Goal: Obtain resource: Download file/media

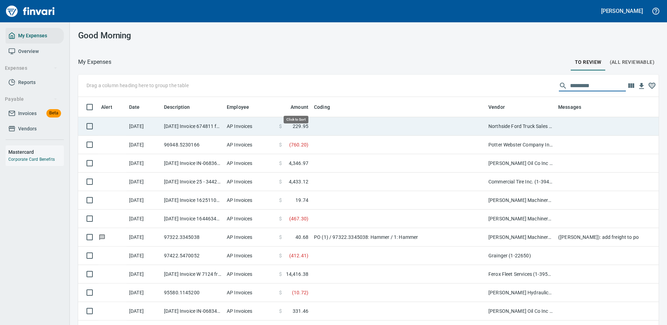
scroll to position [238, 565]
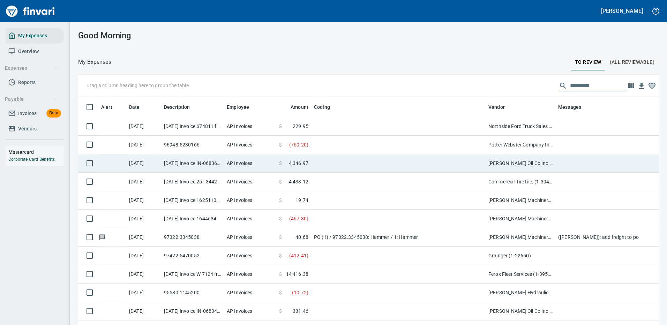
click at [462, 162] on td at bounding box center [398, 163] width 174 height 18
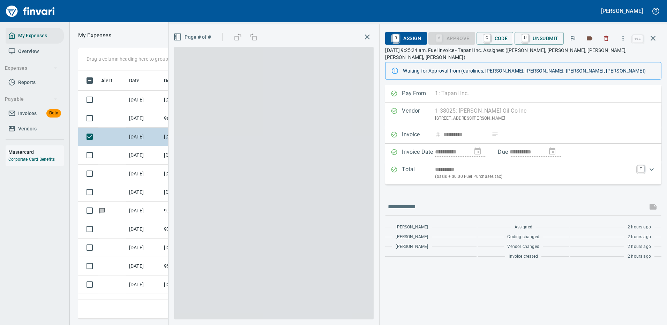
scroll to position [238, 396]
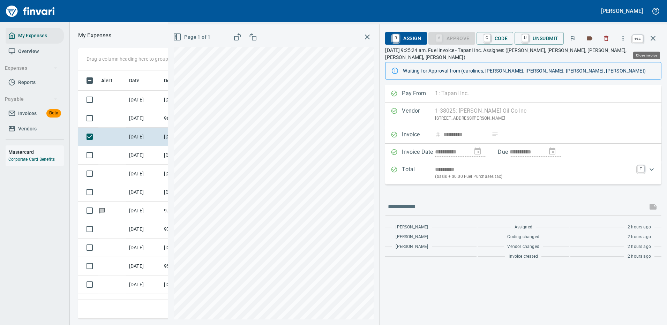
click at [654, 39] on icon "button" at bounding box center [653, 38] width 5 height 5
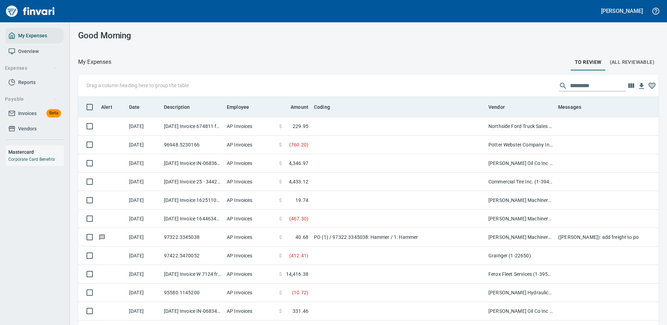
scroll to position [238, 565]
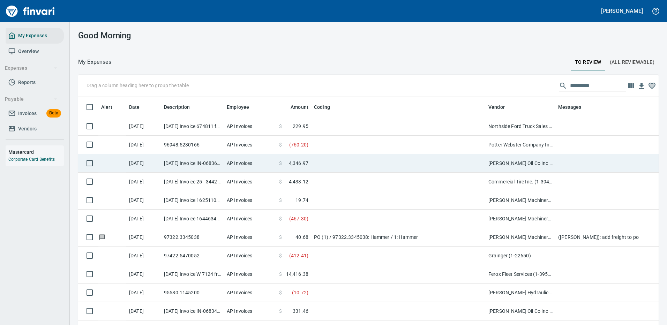
click at [520, 163] on td "[PERSON_NAME] Oil Co Inc (1-38025)" at bounding box center [521, 163] width 70 height 18
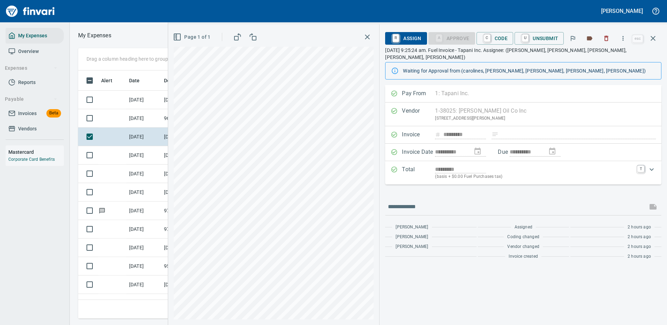
scroll to position [238, 396]
click at [626, 35] on icon "button" at bounding box center [623, 38] width 7 height 7
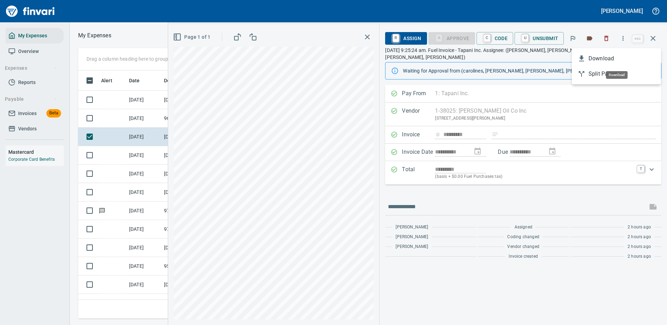
click at [603, 59] on span "Download" at bounding box center [622, 58] width 67 height 8
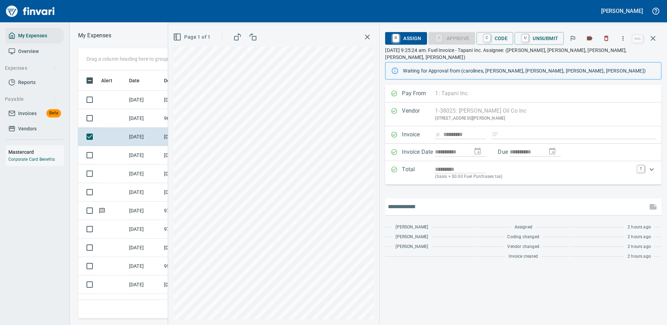
click at [437, 201] on input "text" at bounding box center [516, 206] width 257 height 11
type input "*******"
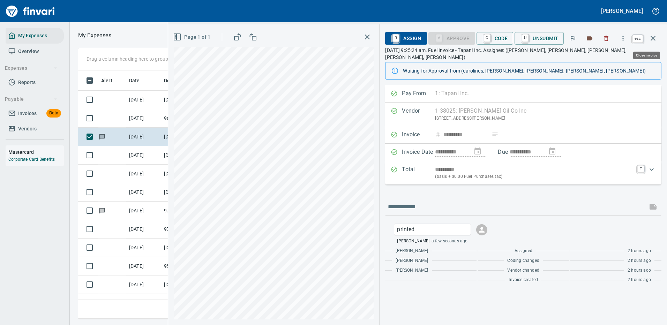
click at [653, 38] on icon "button" at bounding box center [653, 38] width 5 height 5
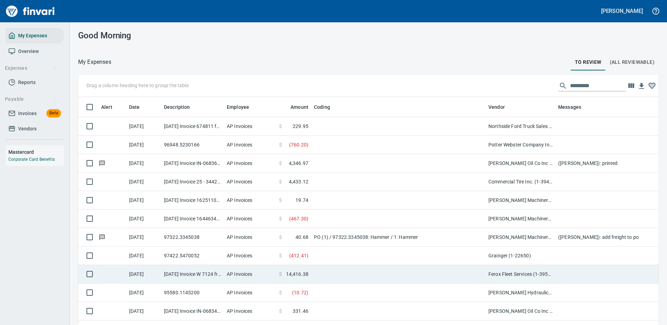
scroll to position [35, 0]
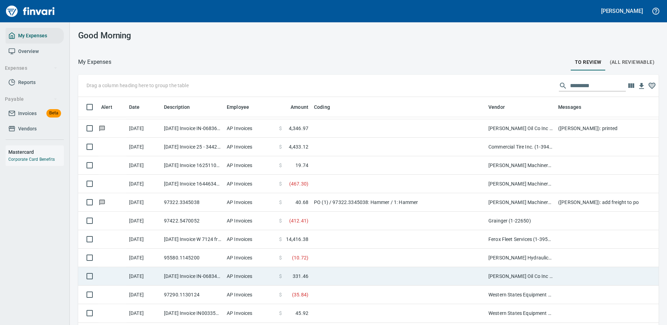
click at [476, 273] on td at bounding box center [398, 276] width 174 height 18
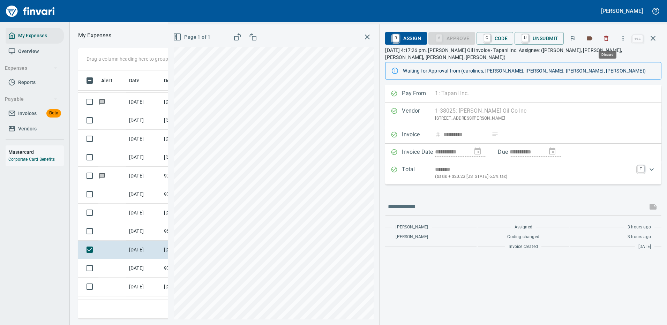
scroll to position [238, 396]
click at [624, 36] on icon "button" at bounding box center [623, 38] width 7 height 7
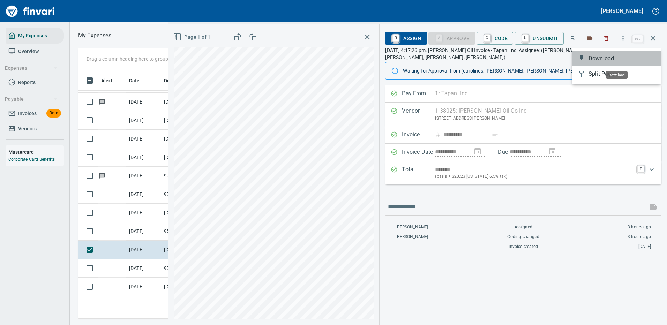
click at [606, 57] on span "Download" at bounding box center [622, 58] width 67 height 8
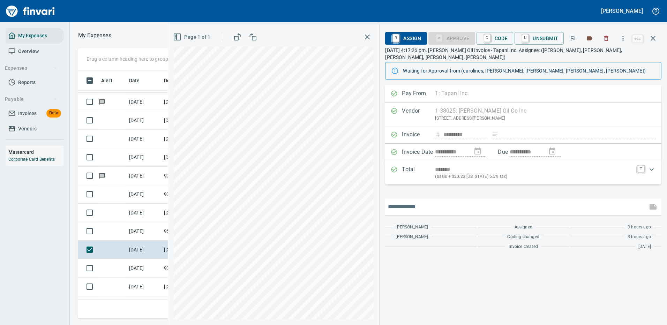
click at [418, 201] on input "text" at bounding box center [516, 206] width 257 height 11
type input "*******"
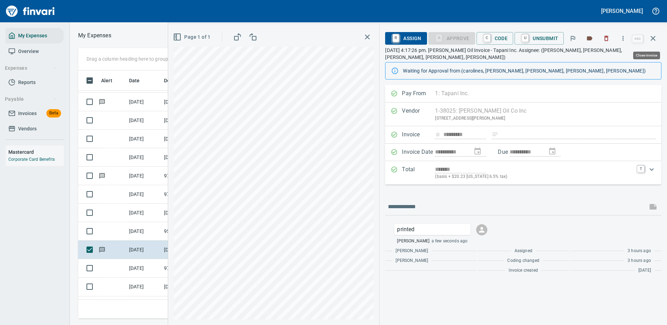
click at [654, 36] on icon "button" at bounding box center [653, 38] width 8 height 8
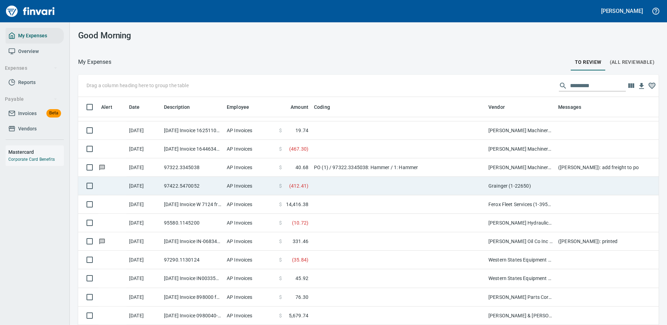
scroll to position [105, 0]
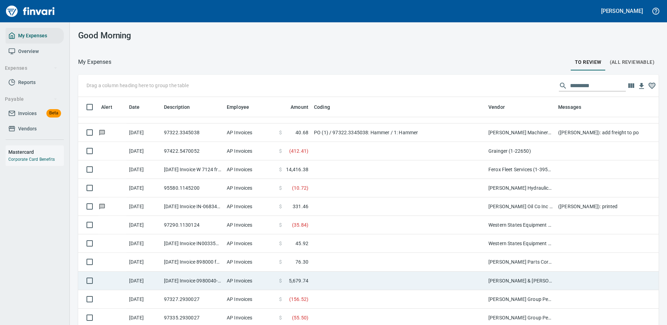
click at [474, 279] on td at bounding box center [398, 281] width 174 height 18
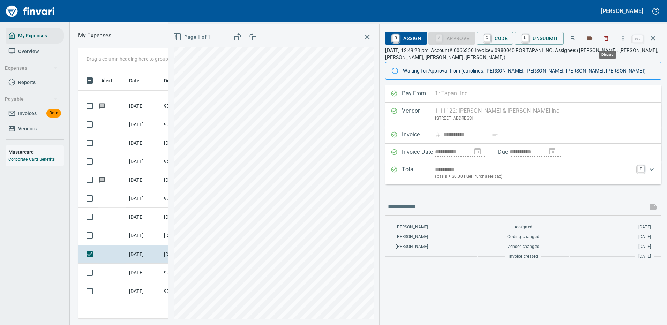
scroll to position [238, 396]
click at [624, 37] on icon "button" at bounding box center [623, 38] width 1 height 5
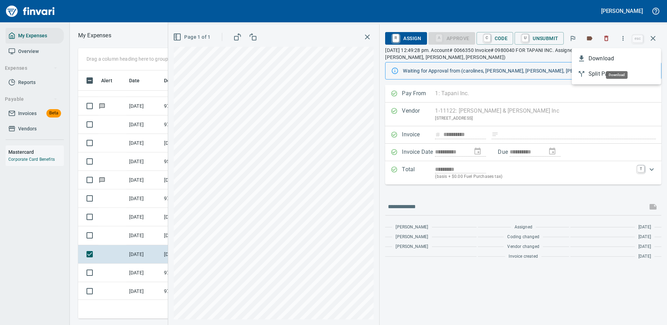
click at [606, 58] on span "Download" at bounding box center [622, 58] width 67 height 8
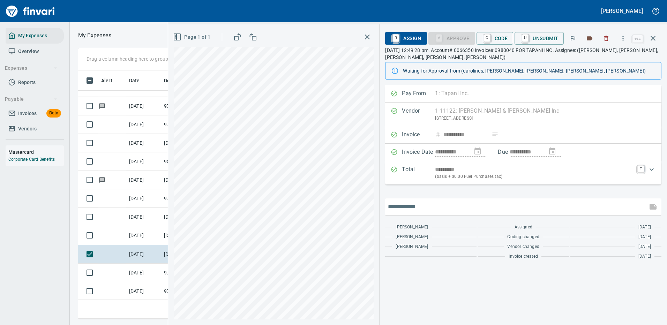
click at [425, 210] on input "text" at bounding box center [516, 206] width 257 height 11
type input "*******"
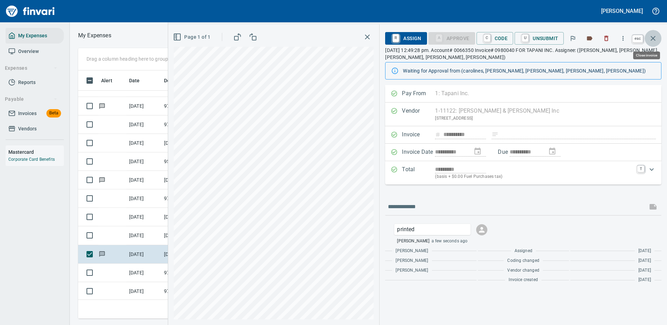
click at [653, 35] on icon "button" at bounding box center [653, 38] width 8 height 8
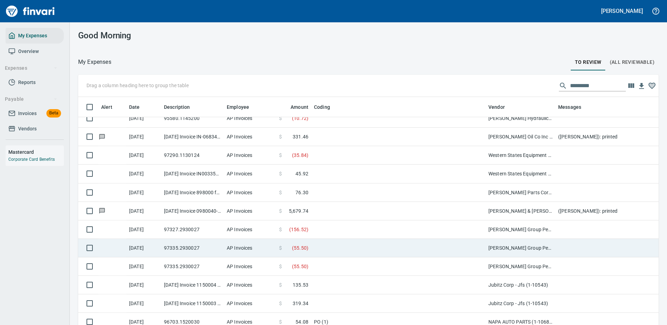
scroll to position [209, 0]
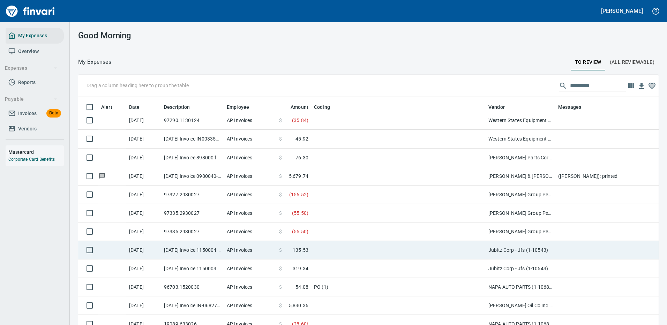
click at [502, 251] on td "Jubitz Corp - Jfs (1-10543)" at bounding box center [521, 250] width 70 height 18
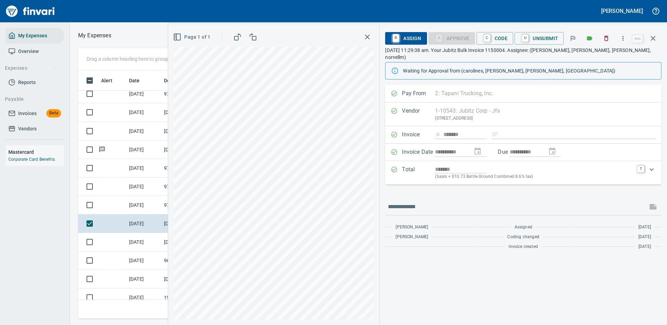
scroll to position [238, 396]
click at [623, 38] on icon "button" at bounding box center [623, 38] width 7 height 7
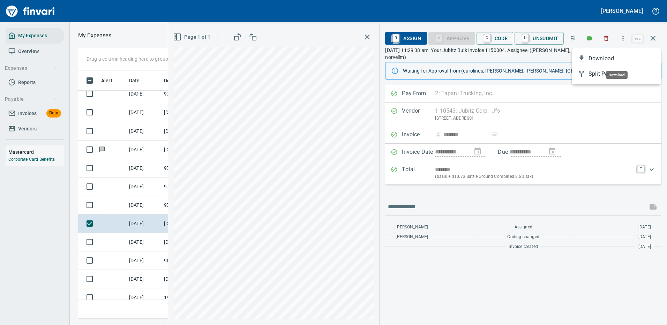
click at [592, 59] on span "Download" at bounding box center [622, 58] width 67 height 8
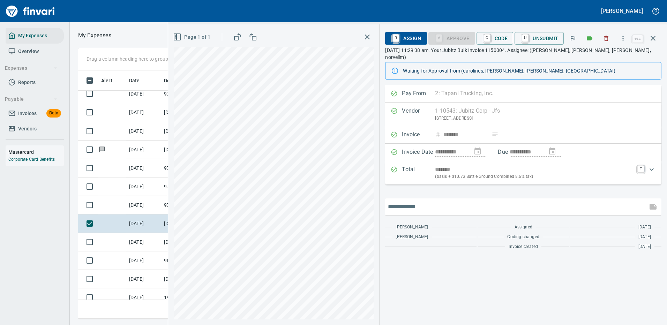
click at [407, 201] on input "text" at bounding box center [516, 206] width 257 height 11
type input "*******"
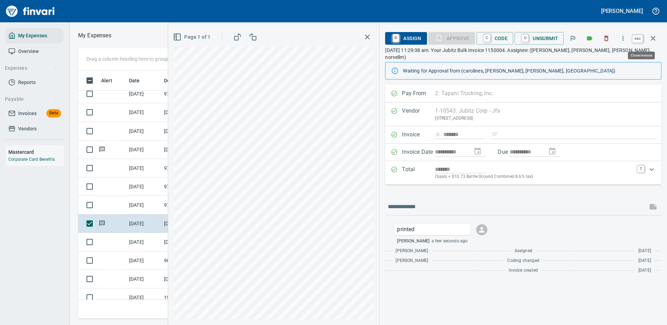
click at [654, 37] on icon "button" at bounding box center [653, 38] width 8 height 8
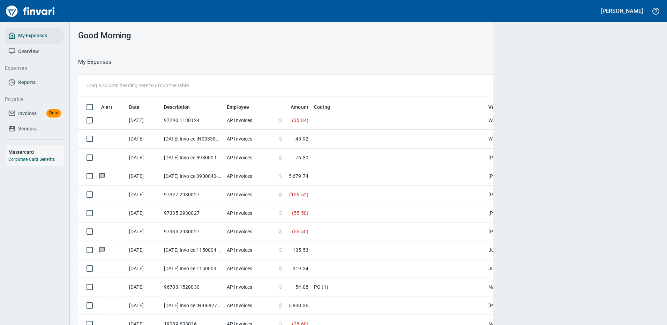
scroll to position [1, 1]
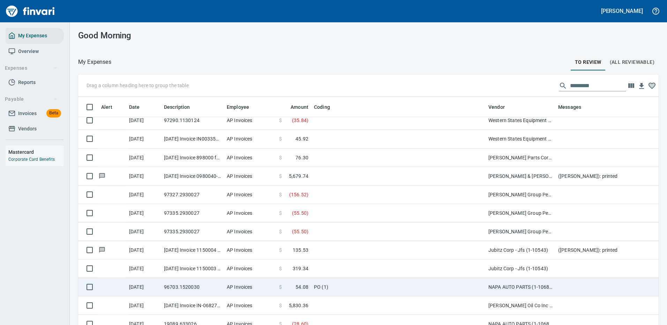
click at [516, 268] on td "Jubitz Corp - Jfs (1-10543)" at bounding box center [521, 269] width 70 height 18
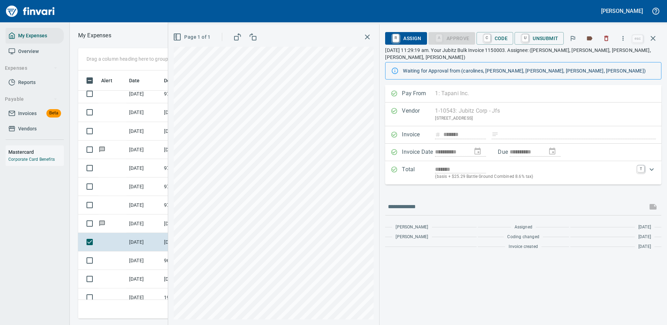
scroll to position [238, 396]
click at [624, 38] on icon "button" at bounding box center [623, 38] width 7 height 7
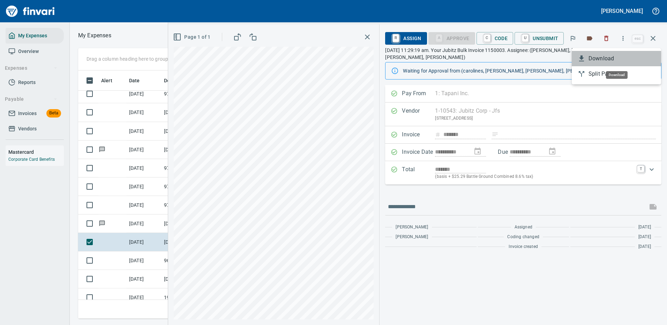
click at [604, 60] on span "Download" at bounding box center [622, 58] width 67 height 8
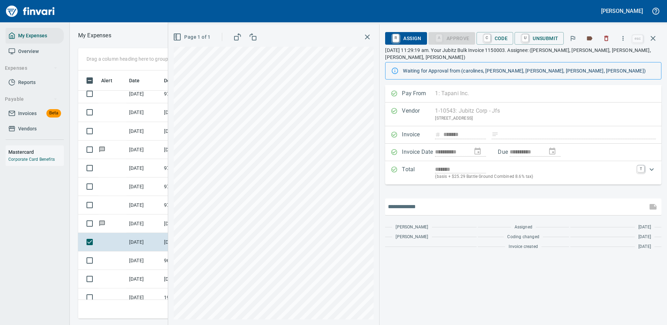
click at [406, 201] on input "text" at bounding box center [516, 206] width 257 height 11
type input "*******"
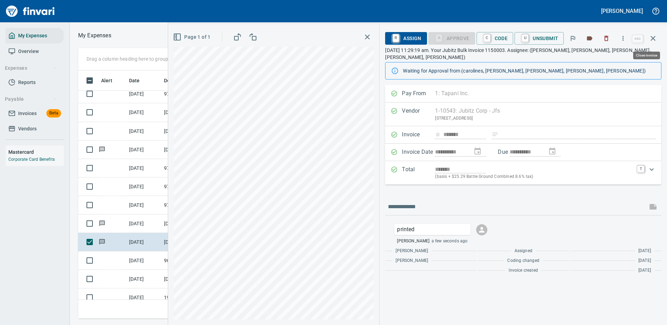
click at [655, 38] on icon "button" at bounding box center [653, 38] width 8 height 8
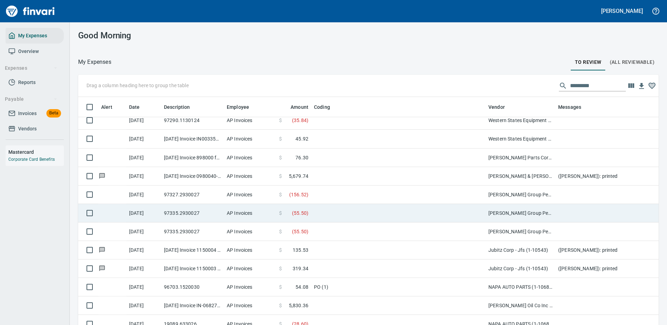
scroll to position [244, 0]
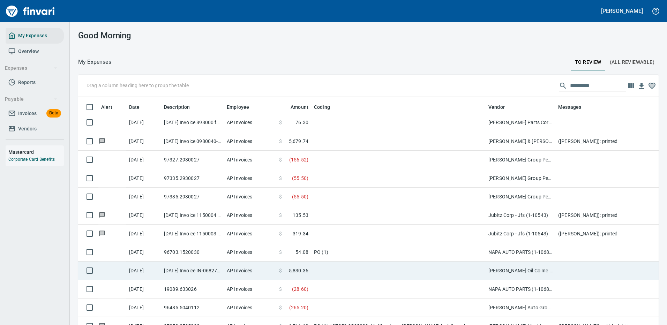
click at [492, 272] on td "[PERSON_NAME] Oil Co Inc (1-38025)" at bounding box center [521, 271] width 70 height 18
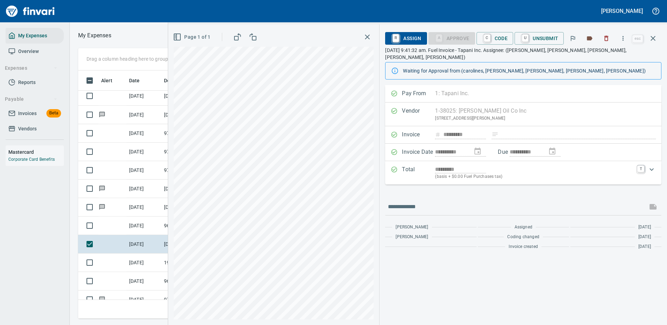
scroll to position [238, 396]
click at [626, 37] on icon "button" at bounding box center [623, 38] width 7 height 7
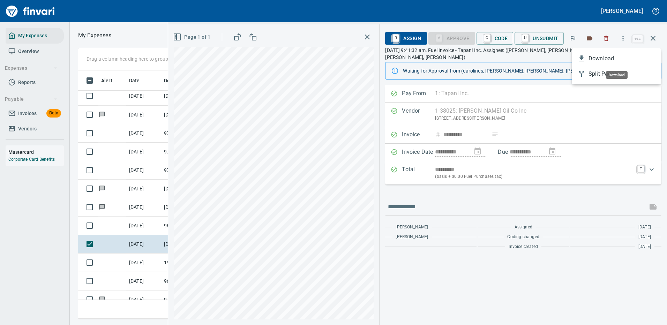
click at [614, 57] on span "Download" at bounding box center [622, 58] width 67 height 8
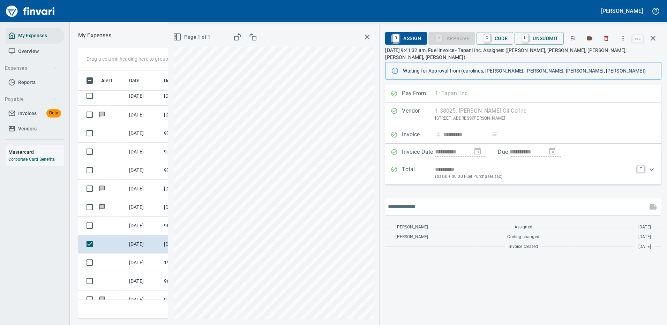
click at [420, 201] on input "text" at bounding box center [516, 206] width 257 height 11
type input "*******"
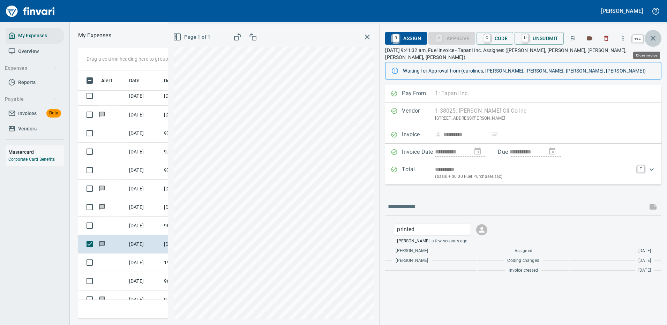
click at [651, 39] on icon "button" at bounding box center [653, 38] width 8 height 8
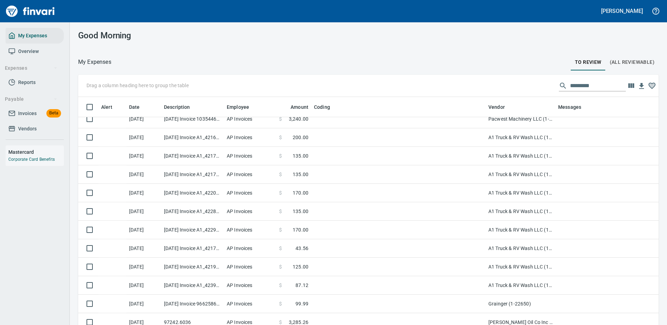
scroll to position [523, 0]
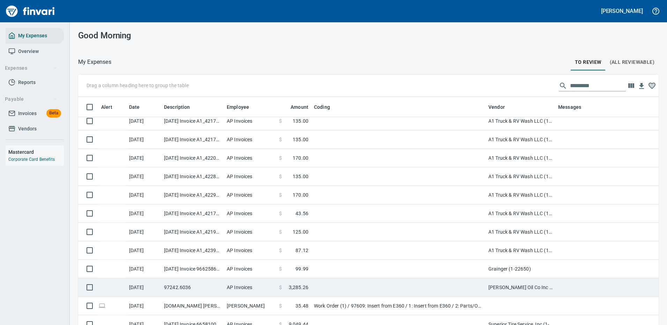
click at [420, 285] on td at bounding box center [398, 287] width 174 height 18
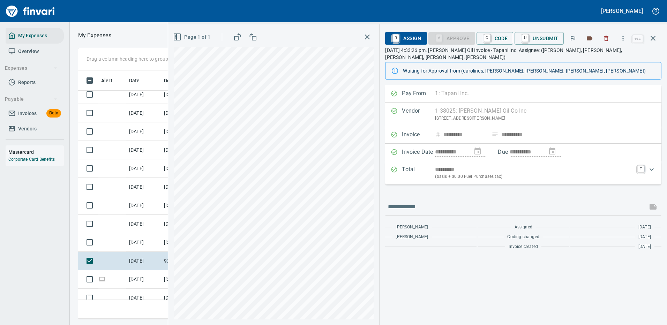
scroll to position [238, 396]
click at [625, 38] on icon "button" at bounding box center [623, 38] width 7 height 7
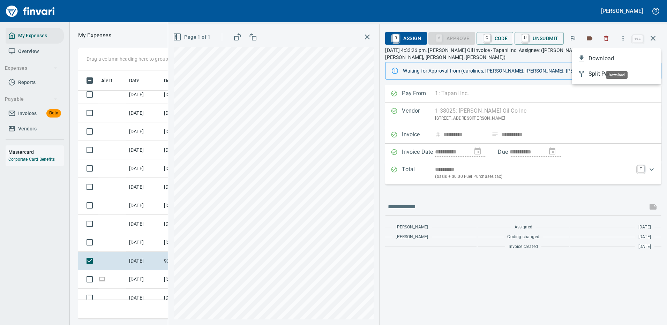
click at [605, 60] on span "Download" at bounding box center [622, 58] width 67 height 8
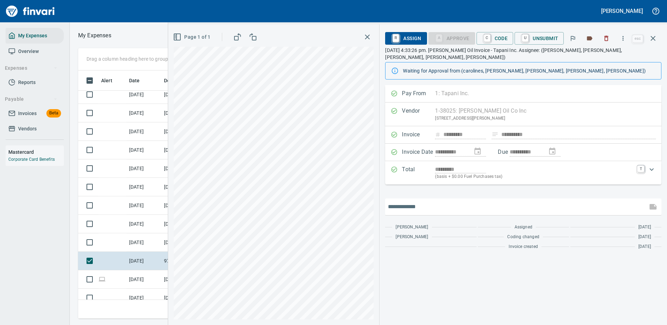
click at [413, 201] on input "text" at bounding box center [516, 206] width 257 height 11
type input "*******"
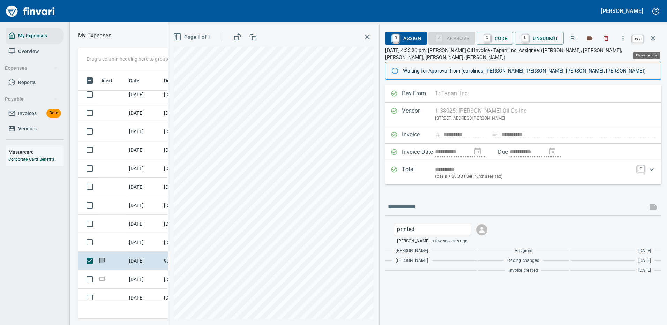
click at [652, 37] on icon "button" at bounding box center [653, 38] width 5 height 5
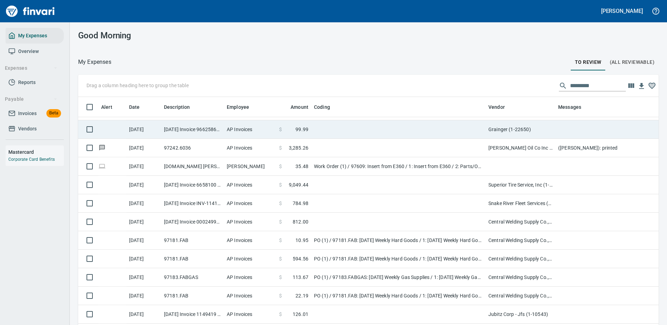
scroll to position [698, 0]
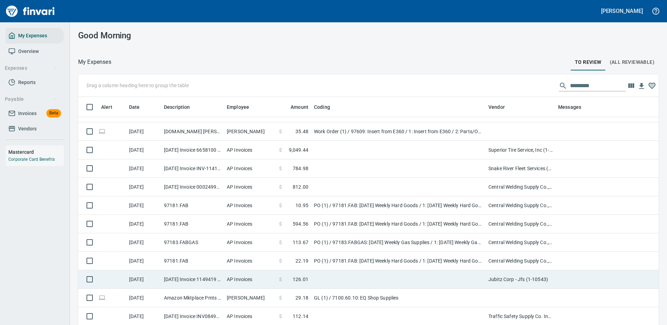
click at [386, 273] on td at bounding box center [398, 279] width 174 height 18
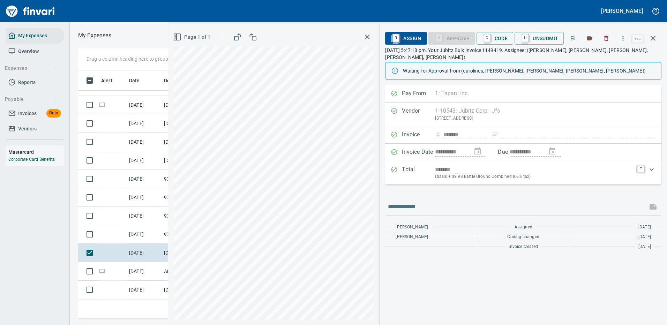
scroll to position [238, 396]
click at [626, 37] on icon "button" at bounding box center [623, 38] width 7 height 7
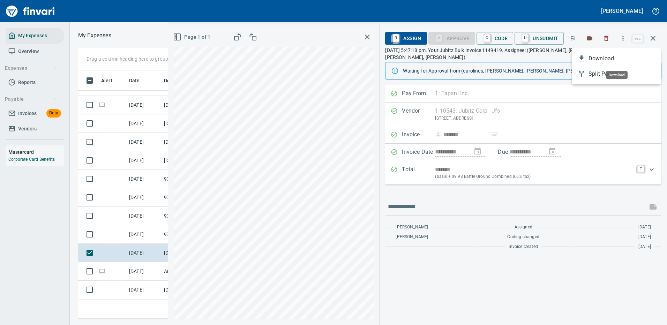
click at [609, 60] on span "Download" at bounding box center [622, 58] width 67 height 8
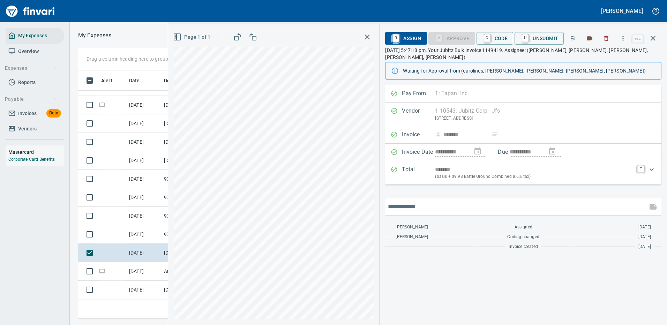
click at [416, 201] on input "text" at bounding box center [516, 206] width 257 height 11
type input "*******"
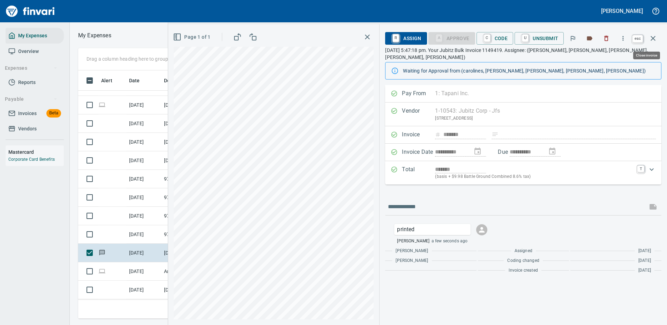
click at [651, 38] on icon "button" at bounding box center [653, 38] width 8 height 8
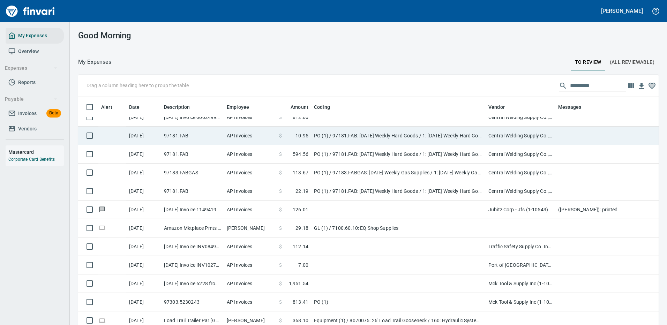
scroll to position [803, 0]
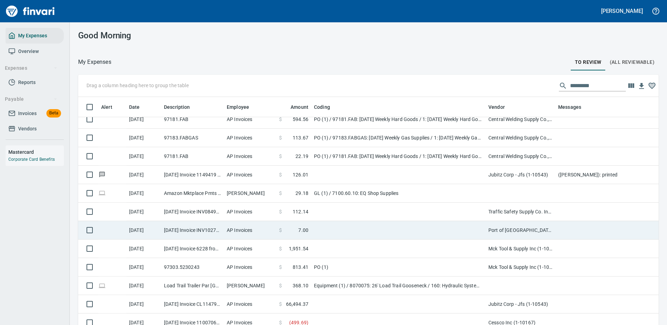
click at [364, 230] on td at bounding box center [398, 230] width 174 height 18
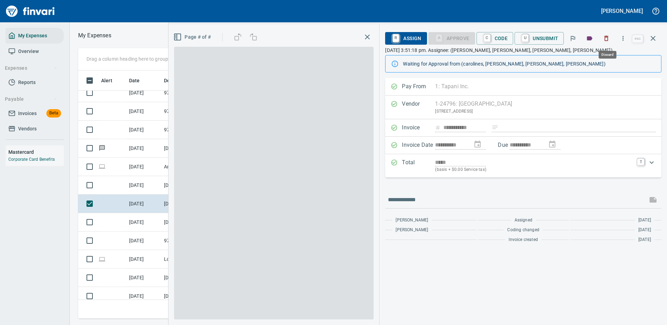
scroll to position [238, 396]
click at [624, 38] on icon "button" at bounding box center [623, 38] width 7 height 7
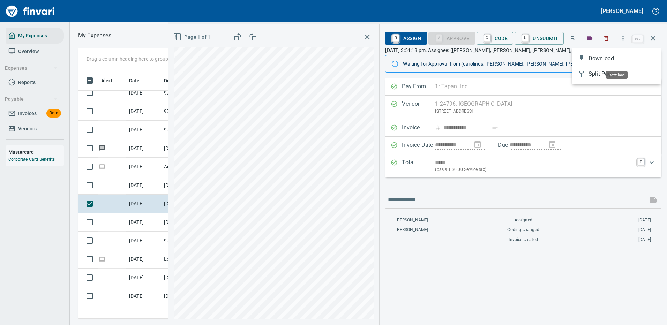
click at [594, 60] on span "Download" at bounding box center [622, 58] width 67 height 8
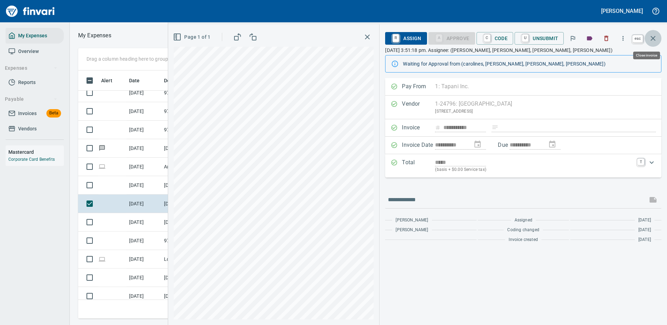
click at [655, 37] on icon "button" at bounding box center [653, 38] width 5 height 5
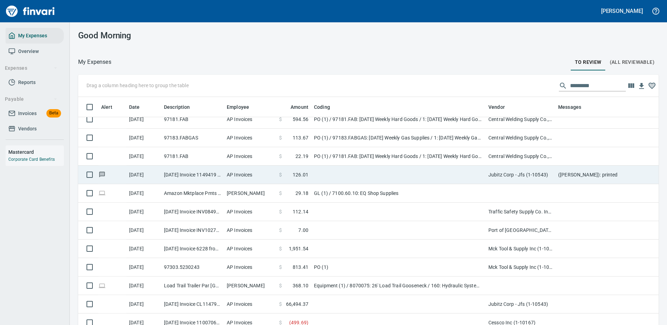
scroll to position [238, 565]
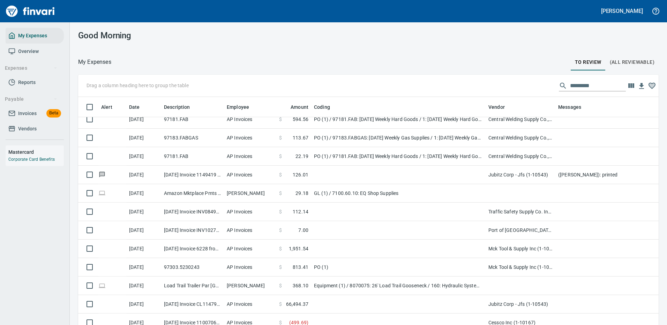
click at [435, 300] on td at bounding box center [398, 304] width 174 height 18
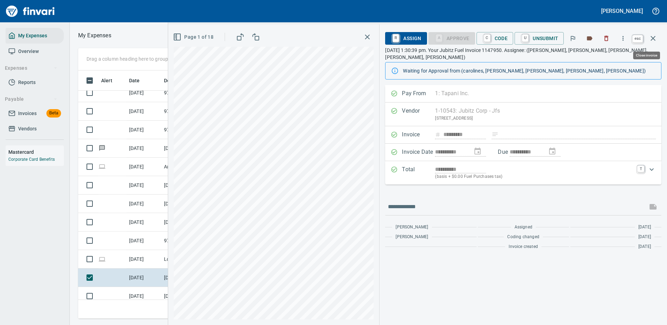
scroll to position [238, 396]
click at [652, 35] on icon "button" at bounding box center [653, 38] width 8 height 8
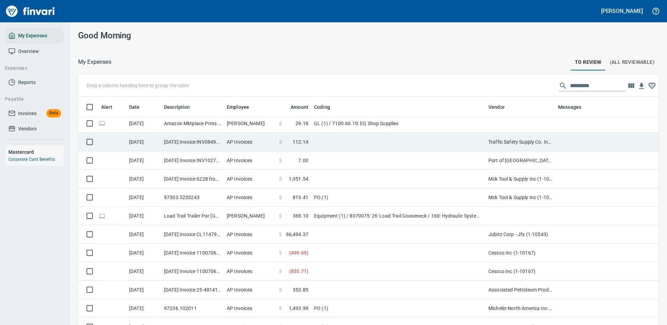
scroll to position [907, 0]
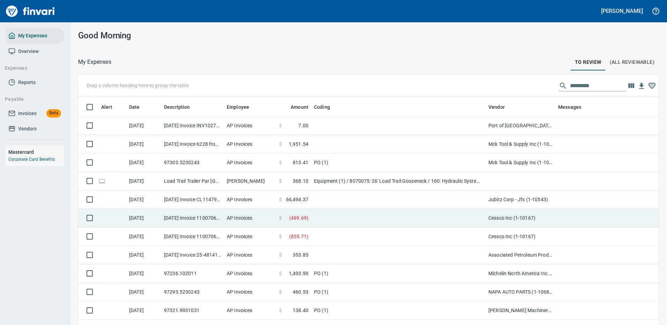
click at [439, 216] on td at bounding box center [398, 218] width 174 height 18
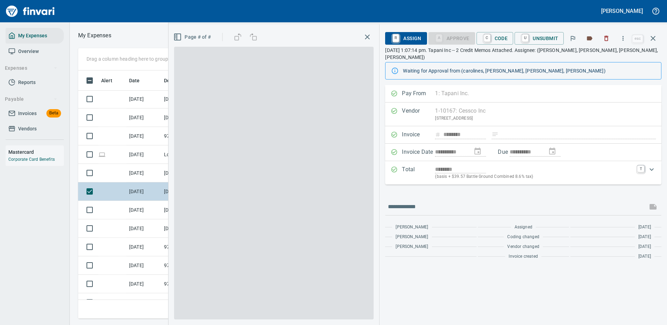
scroll to position [238, 396]
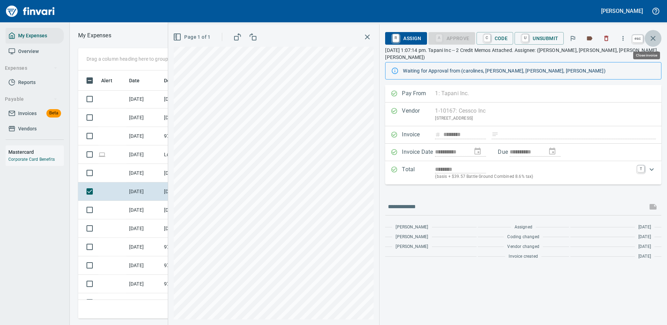
click at [654, 36] on icon "button" at bounding box center [653, 38] width 8 height 8
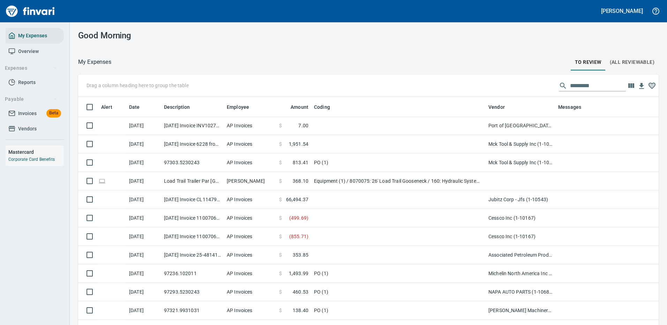
scroll to position [238, 565]
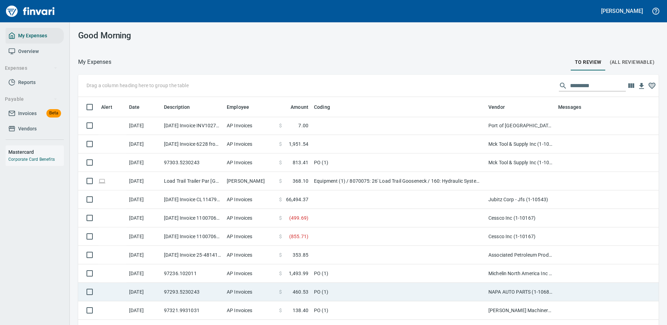
click at [408, 256] on td at bounding box center [398, 255] width 174 height 18
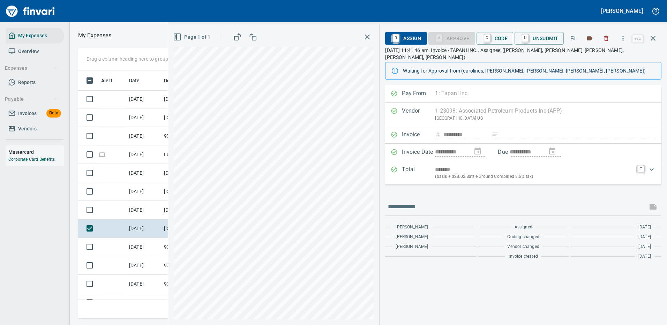
scroll to position [238, 396]
click at [624, 36] on icon "button" at bounding box center [623, 38] width 7 height 7
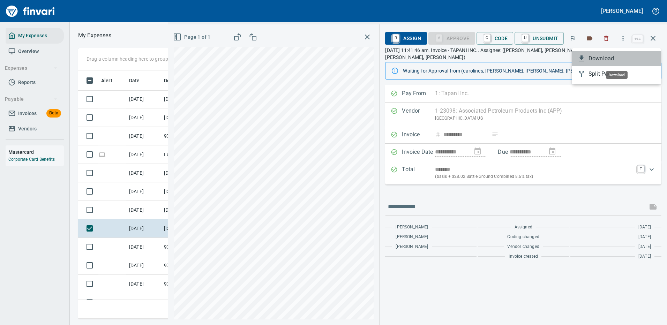
click at [591, 56] on span "Download" at bounding box center [622, 58] width 67 height 8
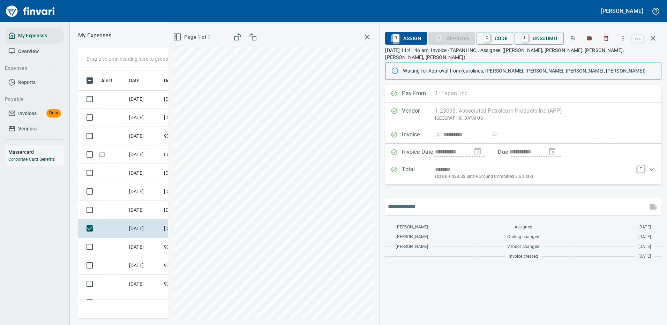
click at [446, 201] on input "text" at bounding box center [516, 206] width 257 height 11
type input "*******"
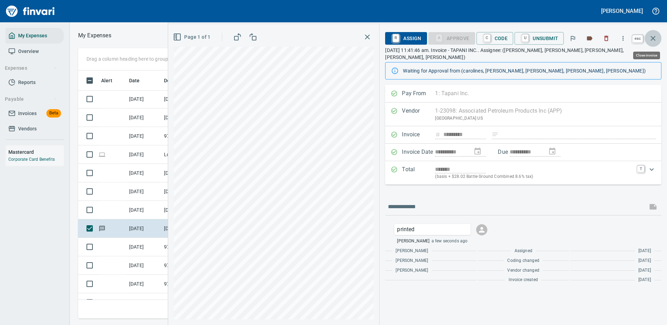
click at [653, 39] on icon "button" at bounding box center [653, 38] width 5 height 5
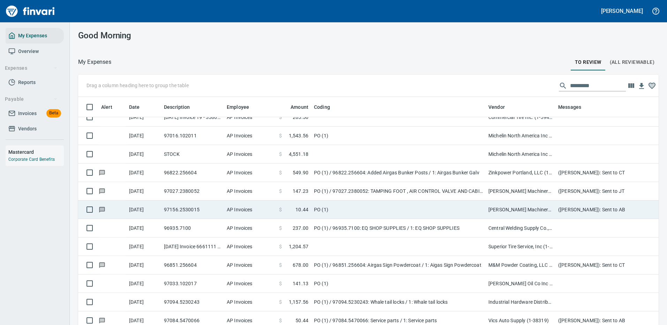
scroll to position [2338, 0]
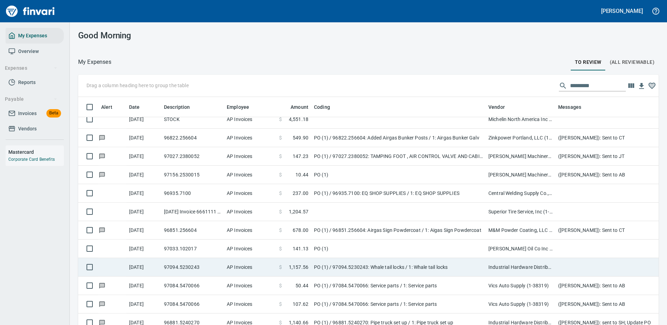
drag, startPoint x: 496, startPoint y: 249, endPoint x: 497, endPoint y: 246, distance: 3.6
click at [497, 249] on td "[PERSON_NAME] Oil Co Inc (1-38025)" at bounding box center [521, 249] width 70 height 18
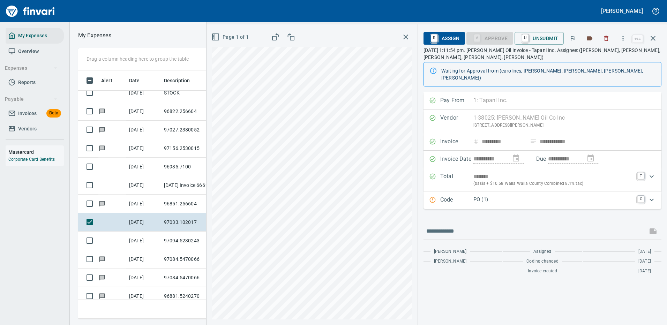
scroll to position [238, 396]
click at [624, 38] on icon "button" at bounding box center [623, 38] width 1 height 5
click at [602, 60] on span "Download" at bounding box center [622, 58] width 67 height 8
click at [458, 226] on input "text" at bounding box center [535, 231] width 218 height 11
type input "*******"
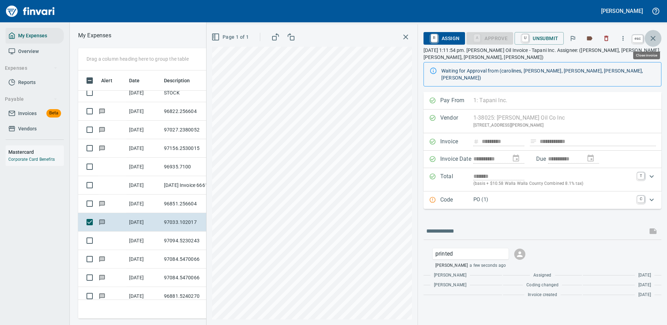
click at [654, 38] on icon "button" at bounding box center [653, 38] width 5 height 5
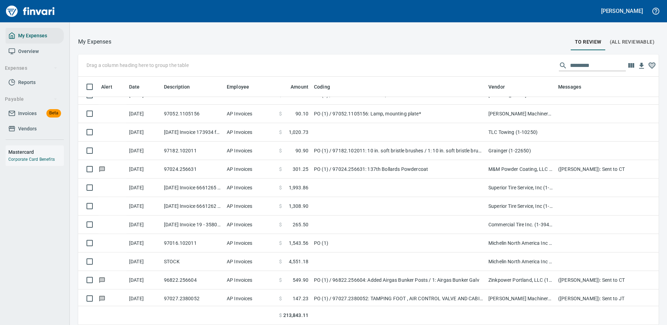
scroll to position [238, 565]
drag, startPoint x: 583, startPoint y: 62, endPoint x: 539, endPoint y: 65, distance: 44.0
click at [539, 65] on div "Drag a column heading here to group the table" at bounding box center [368, 65] width 581 height 22
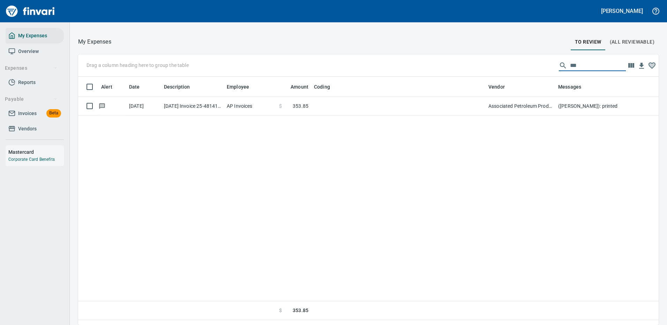
scroll to position [0, 0]
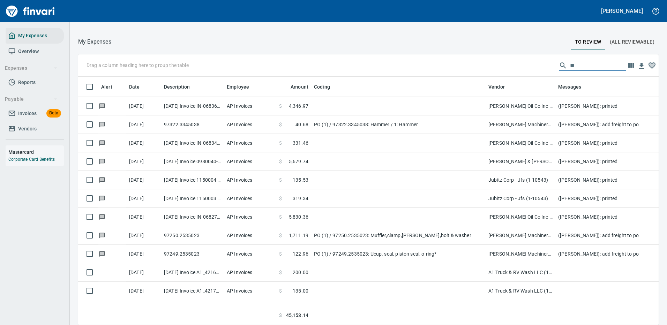
type input "*"
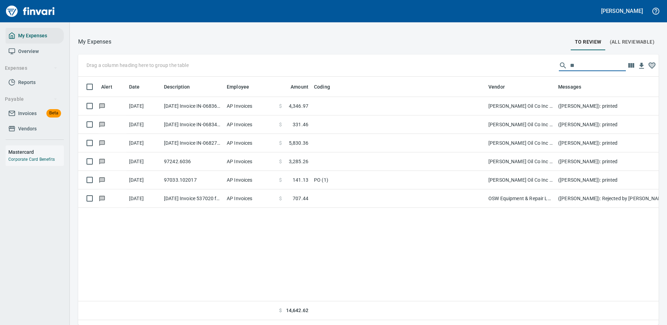
type input "*"
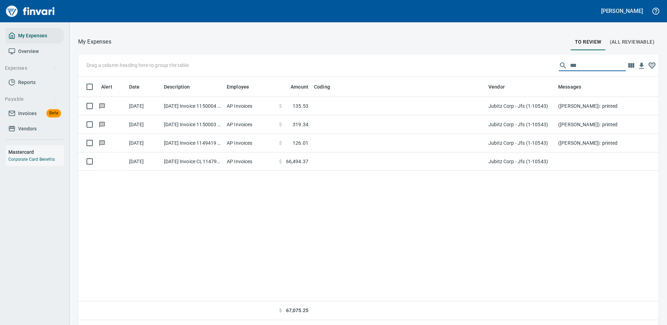
drag, startPoint x: 574, startPoint y: 66, endPoint x: 556, endPoint y: 68, distance: 18.7
click at [559, 68] on div "***" at bounding box center [592, 65] width 67 height 11
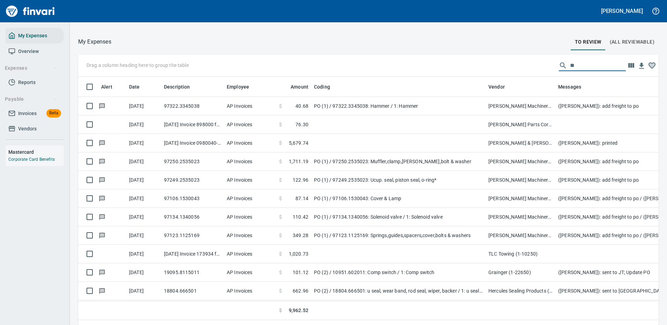
type input "*"
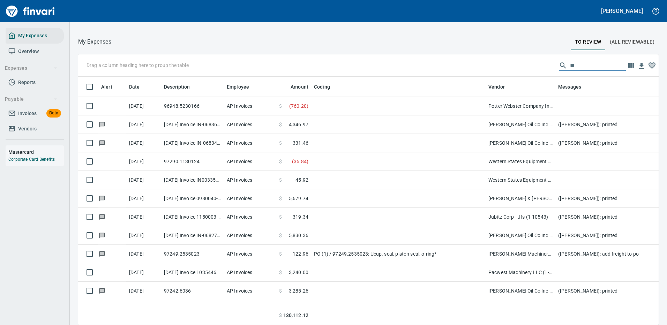
type input "*"
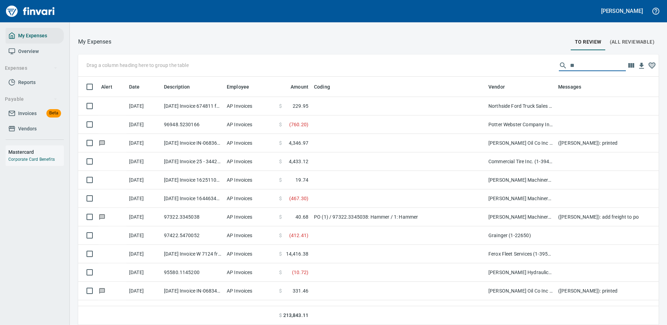
type input "*"
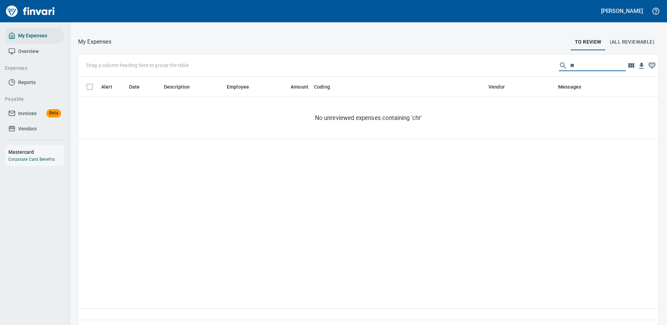
type input "*"
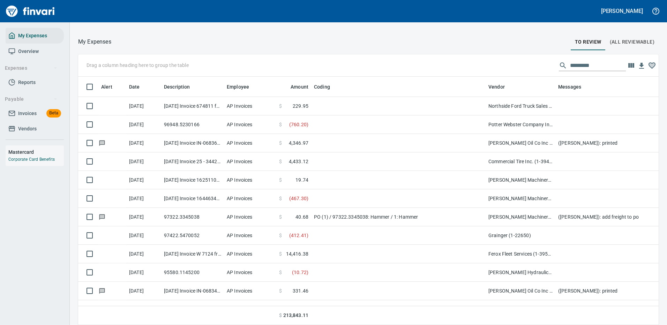
click at [548, 7] on div "[PERSON_NAME]" at bounding box center [333, 11] width 667 height 22
